Goal: Information Seeking & Learning: Learn about a topic

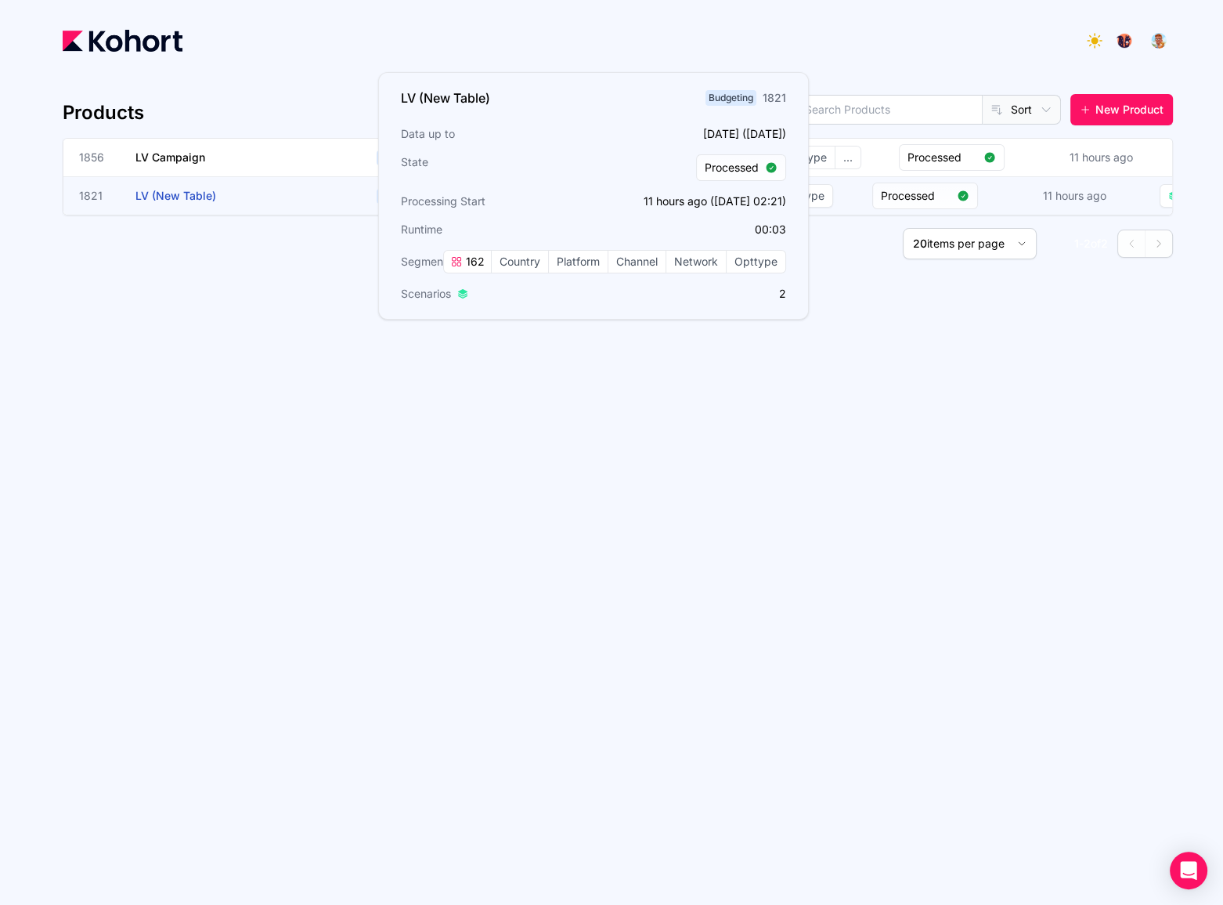
click at [180, 186] on h3 "LV (New Table)" at bounding box center [252, 196] width 235 height 38
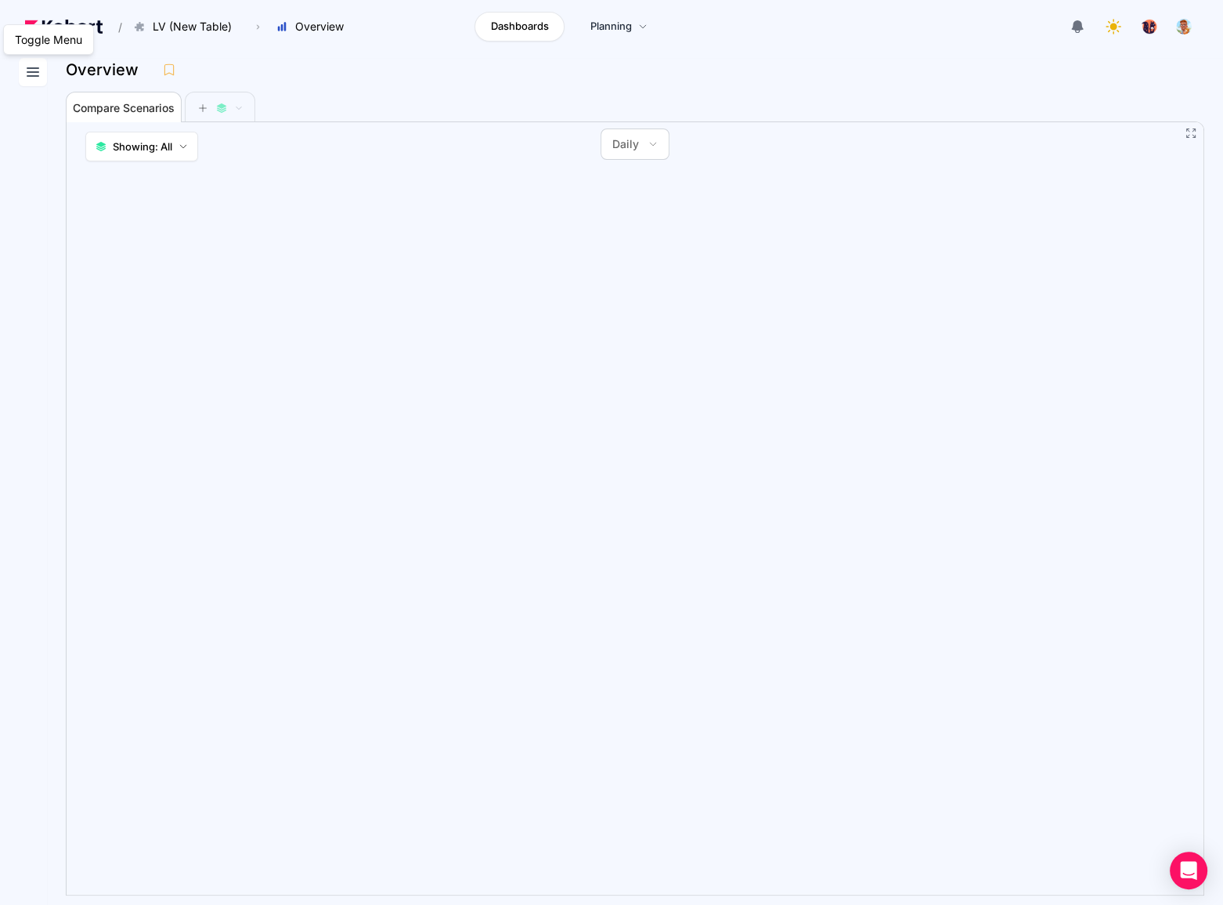
click at [36, 64] on icon at bounding box center [32, 72] width 19 height 19
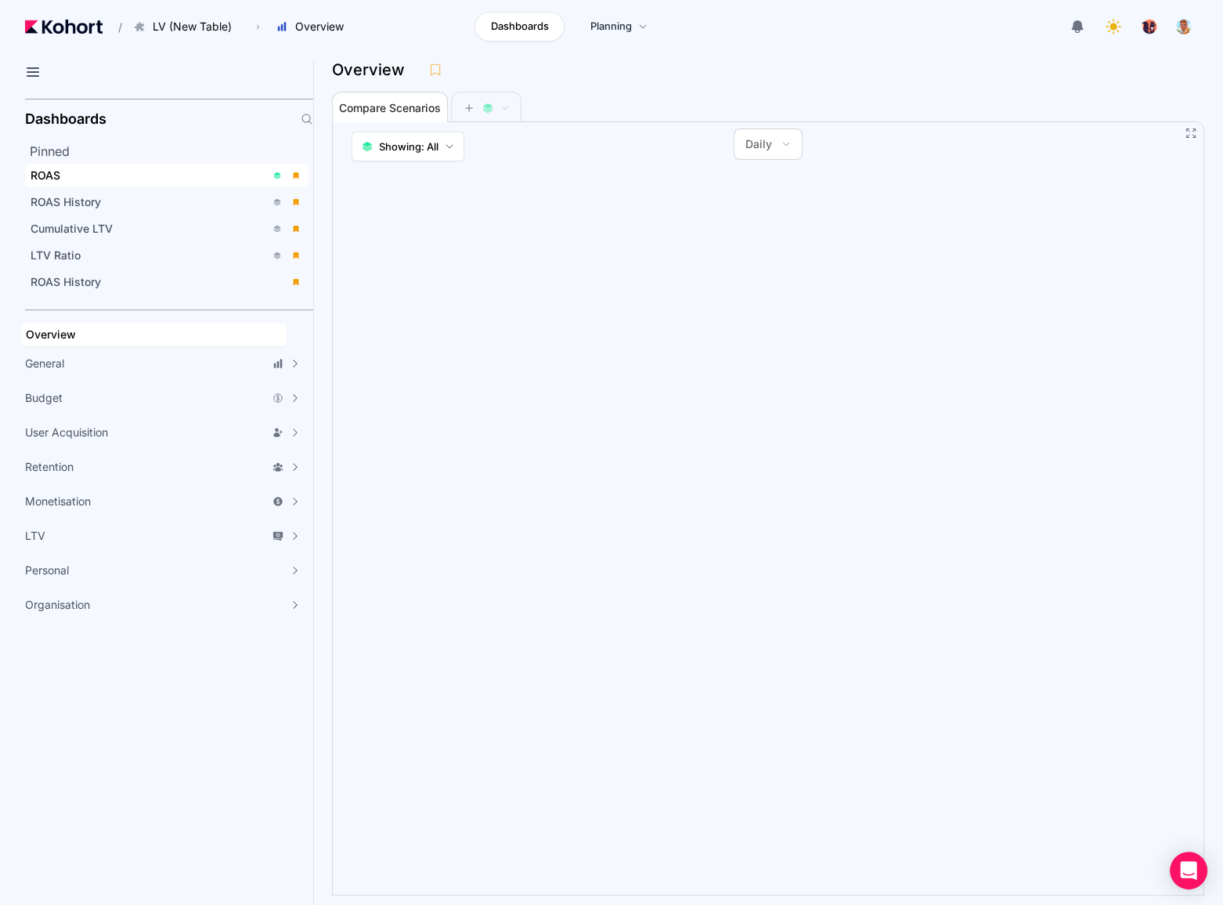
click at [88, 176] on div "ROAS" at bounding box center [148, 176] width 235 height 16
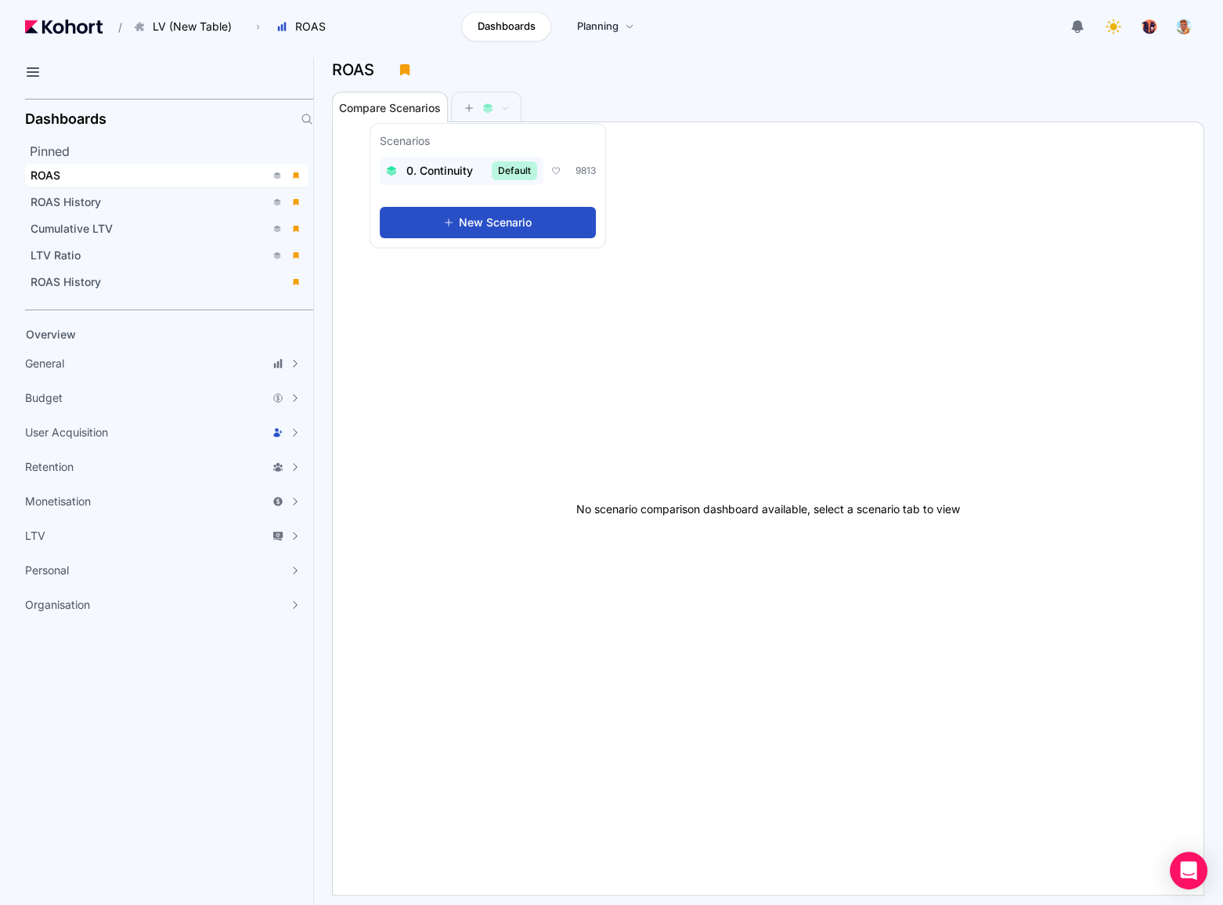
click at [457, 162] on div "0. Continuity Default" at bounding box center [461, 170] width 151 height 19
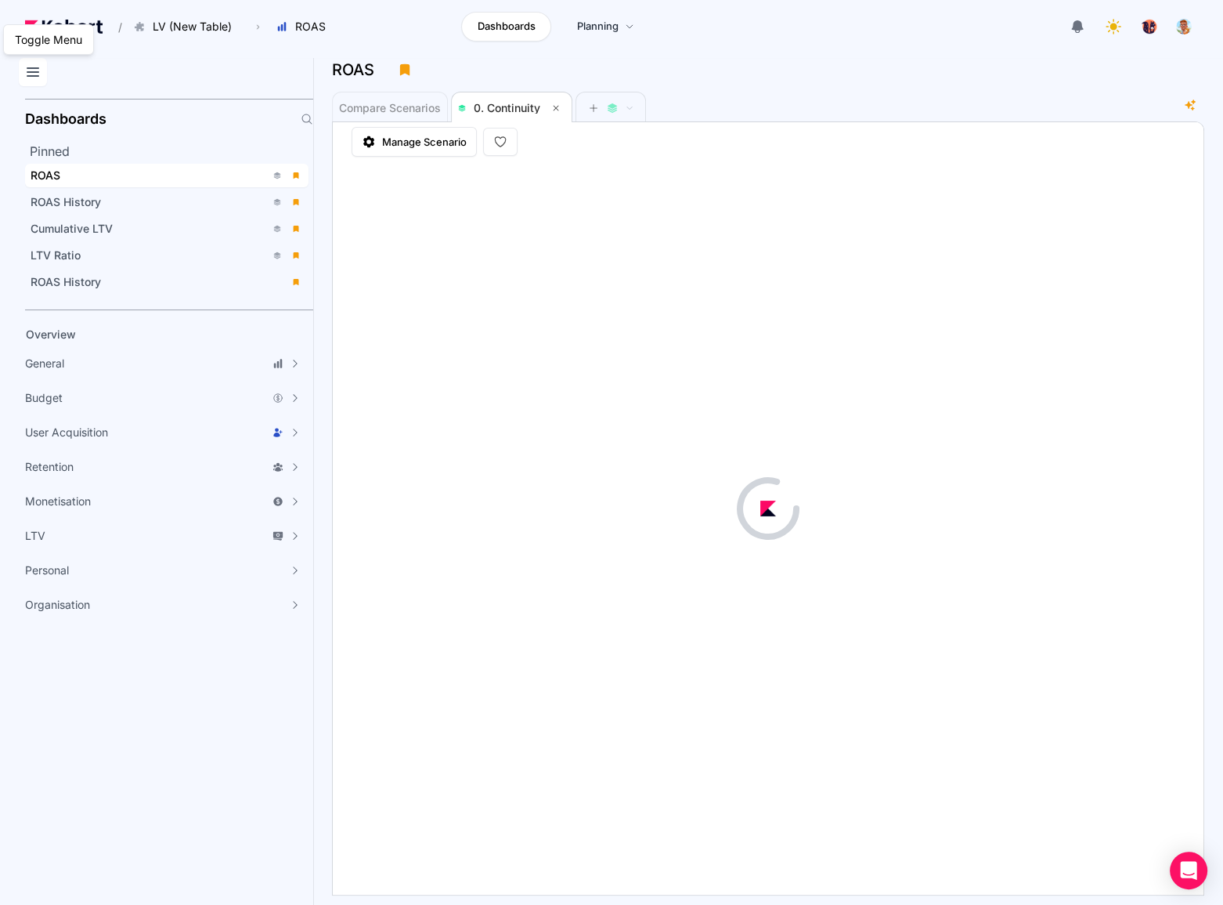
click at [31, 64] on icon at bounding box center [32, 72] width 19 height 19
